Goal: Task Accomplishment & Management: Manage account settings

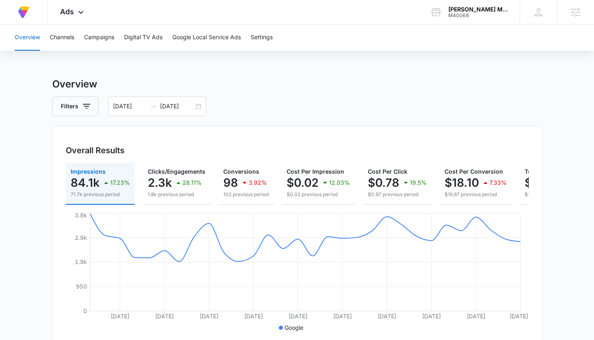
scroll to position [0, 85]
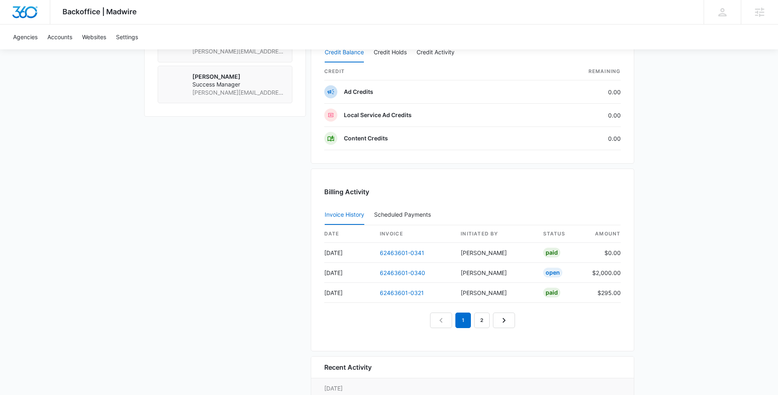
scroll to position [696, 0]
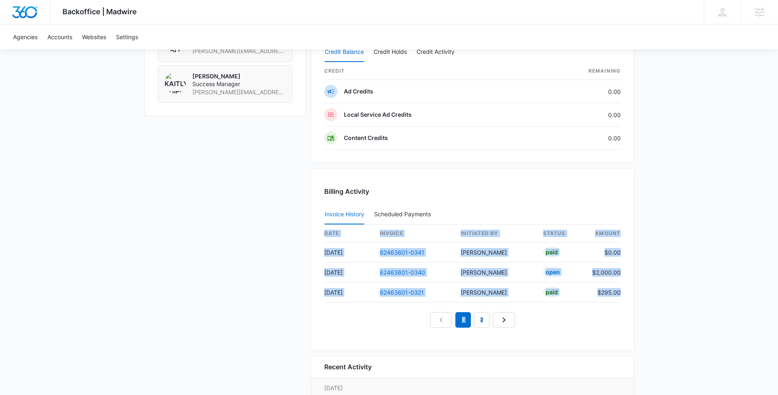
drag, startPoint x: 315, startPoint y: 283, endPoint x: 515, endPoint y: 317, distance: 203.0
click at [515, 317] on div "Billing Activity Invoice History Scheduled Payments 0 date invoice Initiated By…" at bounding box center [473, 259] width 324 height 183
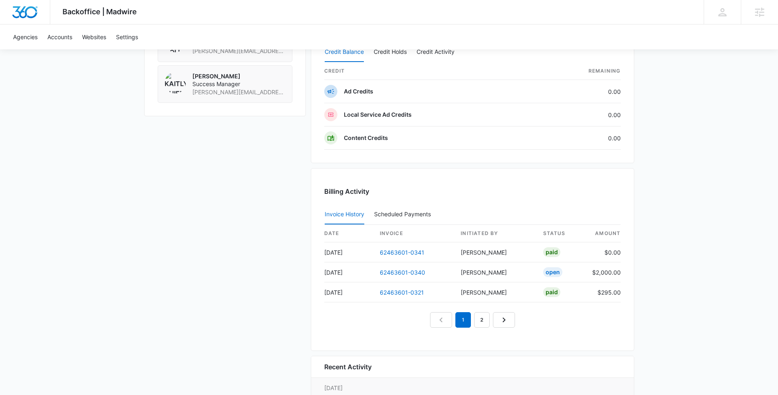
click at [562, 315] on div "1 2" at bounding box center [472, 321] width 297 height 16
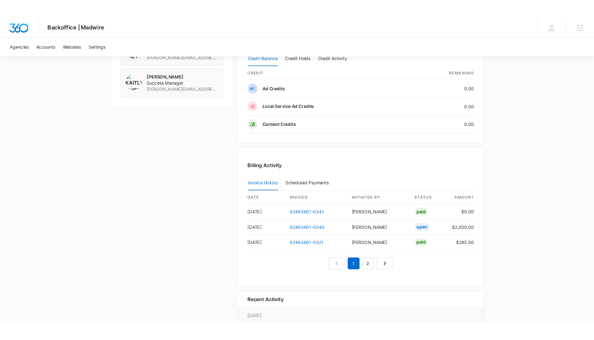
scroll to position [0, 0]
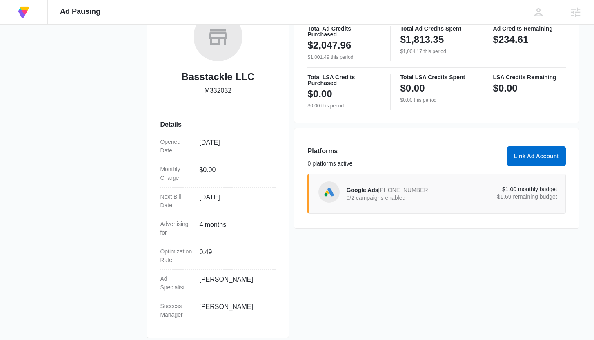
scroll to position [152, 0]
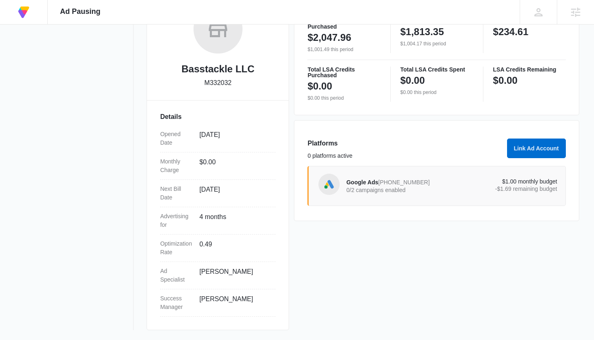
click at [410, 189] on p "0/2 campaigns enabled" at bounding box center [398, 190] width 105 height 6
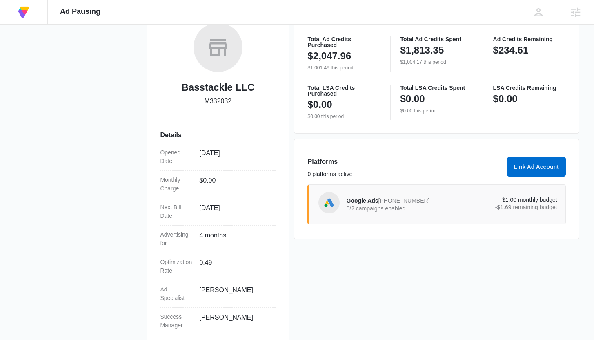
scroll to position [143, 0]
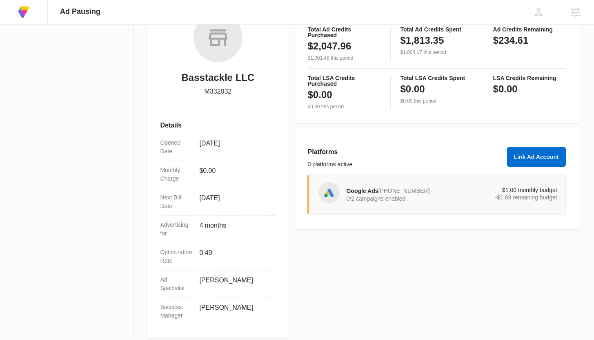
click at [375, 196] on p "0/2 campaigns enabled" at bounding box center [398, 199] width 105 height 6
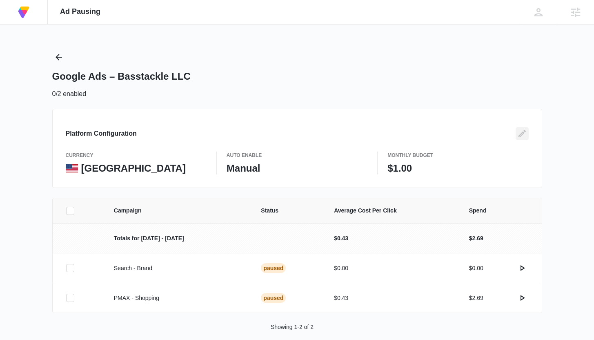
click at [523, 134] on icon "Edit" at bounding box center [523, 134] width 10 height 10
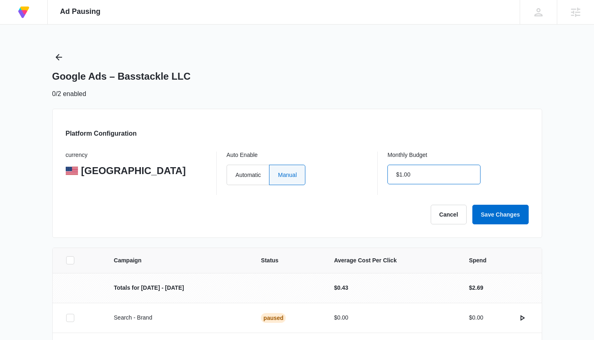
drag, startPoint x: 424, startPoint y: 176, endPoint x: 398, endPoint y: 176, distance: 26.1
click at [398, 176] on input "$1.00" at bounding box center [434, 175] width 93 height 20
type input "$0.00"
click at [513, 176] on div "Monthly Budget $0.00" at bounding box center [458, 173] width 141 height 43
click at [484, 215] on button "Save Changes" at bounding box center [501, 215] width 56 height 20
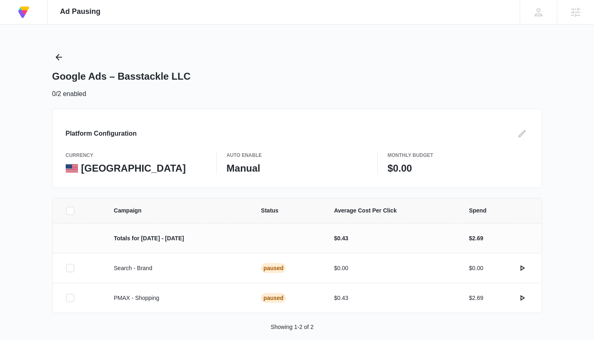
click at [413, 170] on p "$0.00" at bounding box center [458, 168] width 141 height 12
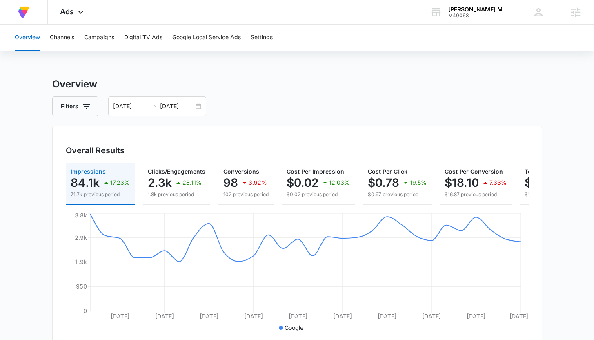
scroll to position [0, 85]
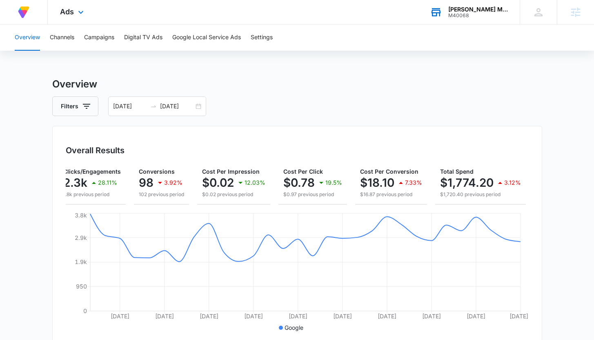
click at [476, 13] on div "M40068" at bounding box center [479, 16] width 60 height 6
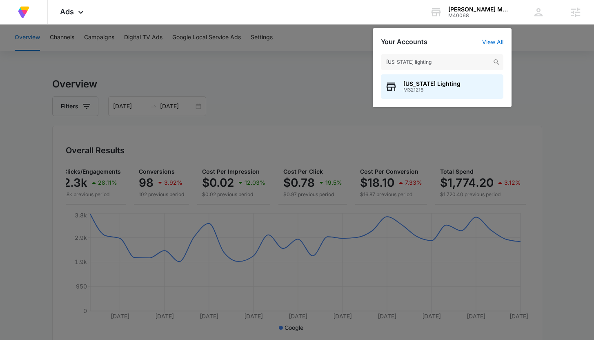
type input "georgia lighting"
click at [430, 89] on span "M321216" at bounding box center [432, 90] width 57 height 6
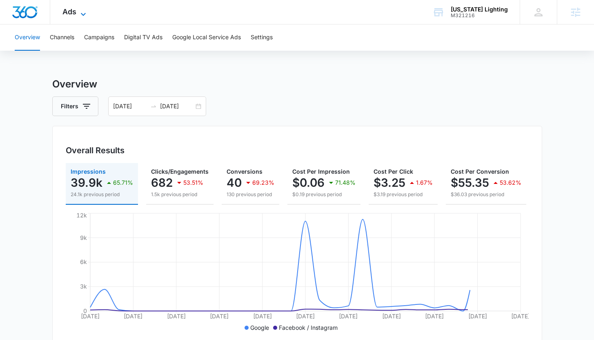
click at [72, 9] on span "Ads" at bounding box center [70, 11] width 14 height 9
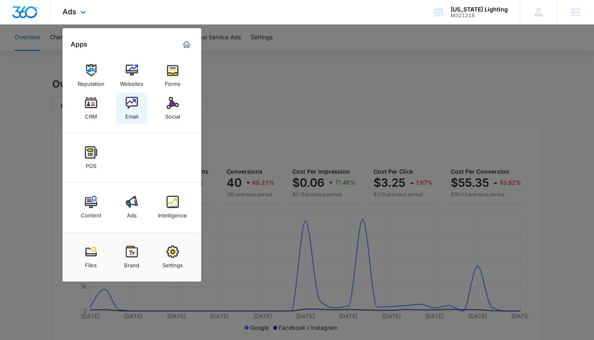
click at [131, 114] on div "Email" at bounding box center [131, 114] width 13 height 11
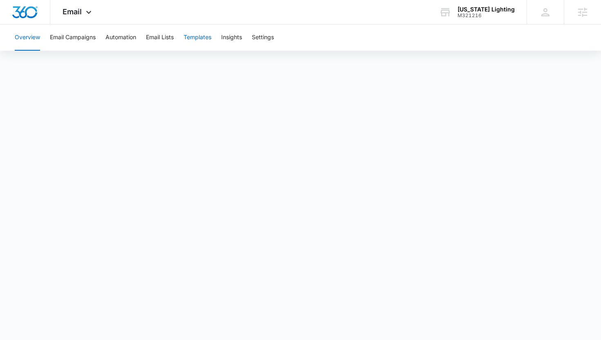
click at [204, 38] on button "Templates" at bounding box center [197, 38] width 28 height 26
click at [560, 55] on div "Overview Email Campaigns Automation Email Lists Templates Insights Settings" at bounding box center [300, 173] width 601 height 297
click at [483, 14] on div "M321216" at bounding box center [485, 16] width 57 height 6
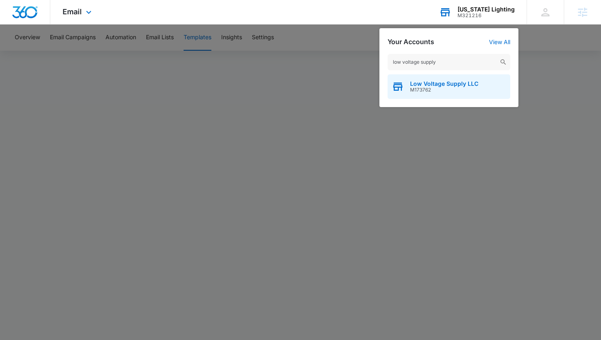
type input "low voltage supply"
click at [448, 92] on span "M173762" at bounding box center [444, 90] width 68 height 6
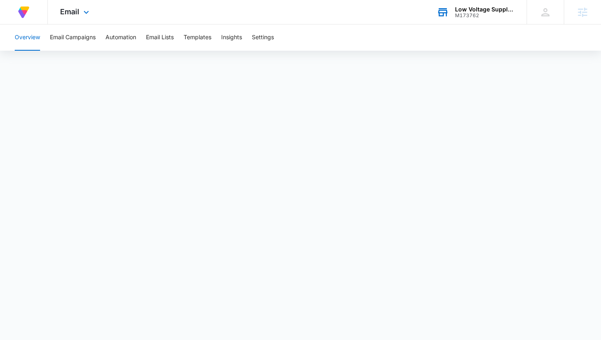
click at [469, 9] on div "Low Voltage Supply LLC" at bounding box center [485, 9] width 60 height 7
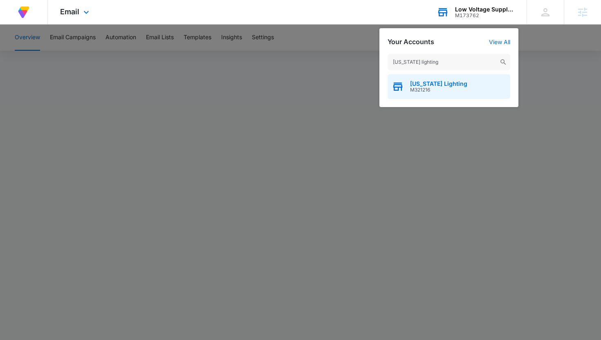
type input "georgia lighting"
click at [441, 83] on span "[US_STATE] Lighting" at bounding box center [438, 83] width 57 height 7
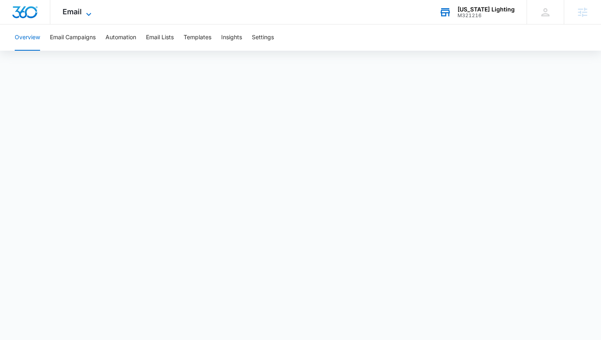
click at [74, 14] on span "Email" at bounding box center [72, 11] width 19 height 9
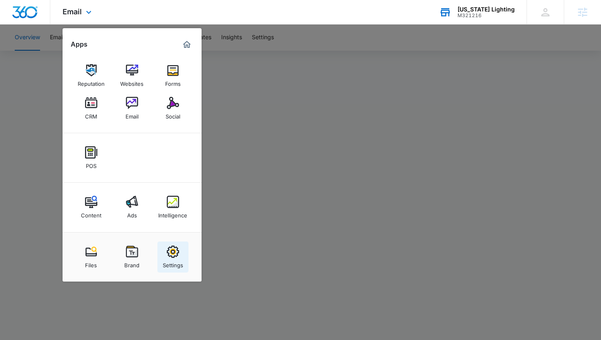
click at [176, 261] on div "Settings" at bounding box center [173, 263] width 20 height 11
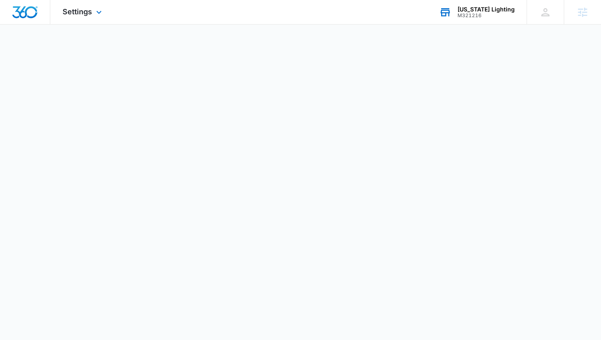
select select "12"
select select "US"
select select "America/New_York"
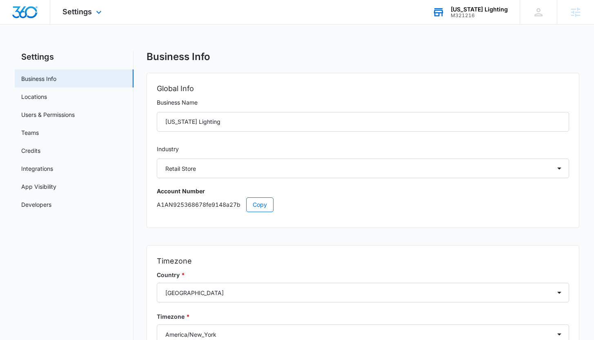
click at [82, 17] on div "Settings Apps Reputation Websites Forms CRM Email Social POS Content Ads Intell…" at bounding box center [83, 12] width 66 height 24
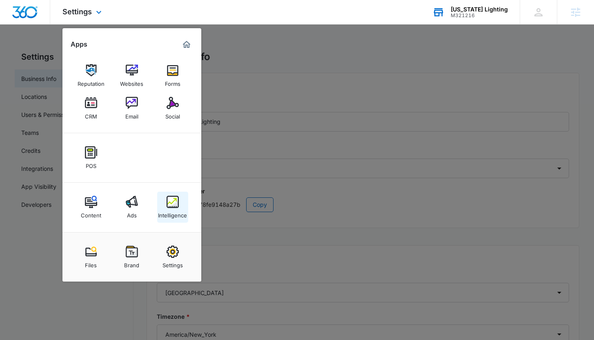
click at [173, 215] on div "Intelligence" at bounding box center [172, 213] width 29 height 11
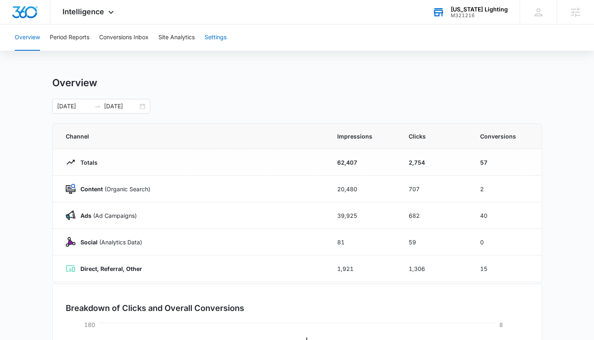
click at [213, 43] on button "Settings" at bounding box center [216, 38] width 22 height 26
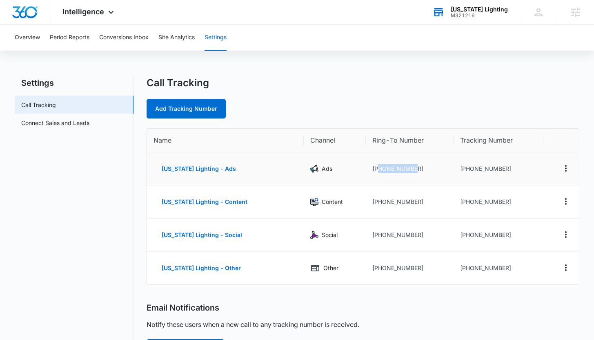
drag, startPoint x: 412, startPoint y: 168, endPoint x: 371, endPoint y: 170, distance: 40.9
click at [371, 170] on td "+17702880650" at bounding box center [410, 168] width 88 height 33
copy td "7702880650"
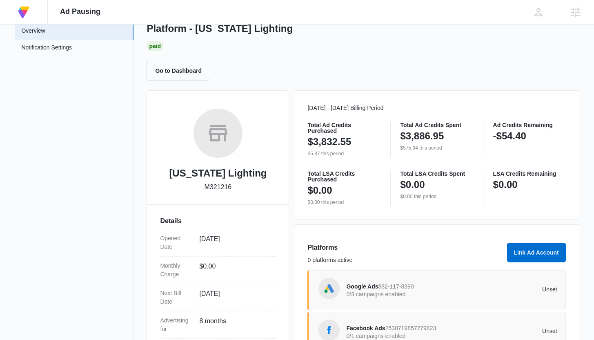
scroll to position [54, 0]
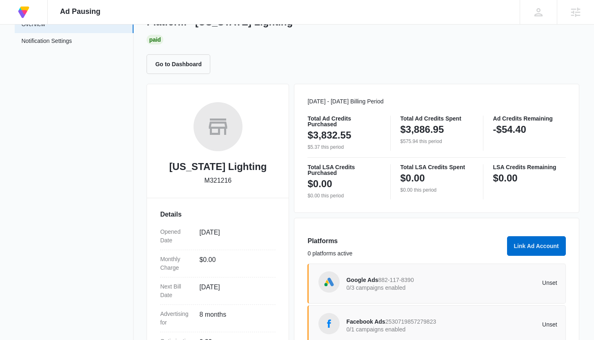
click at [373, 280] on span "Google Ads" at bounding box center [362, 280] width 32 height 7
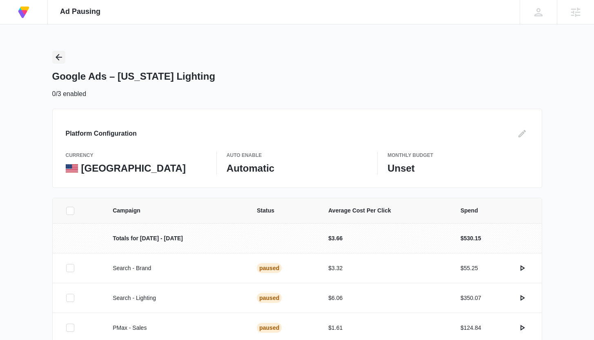
click at [59, 54] on icon "Back" at bounding box center [59, 57] width 10 height 10
